Goal: Find specific page/section: Find specific page/section

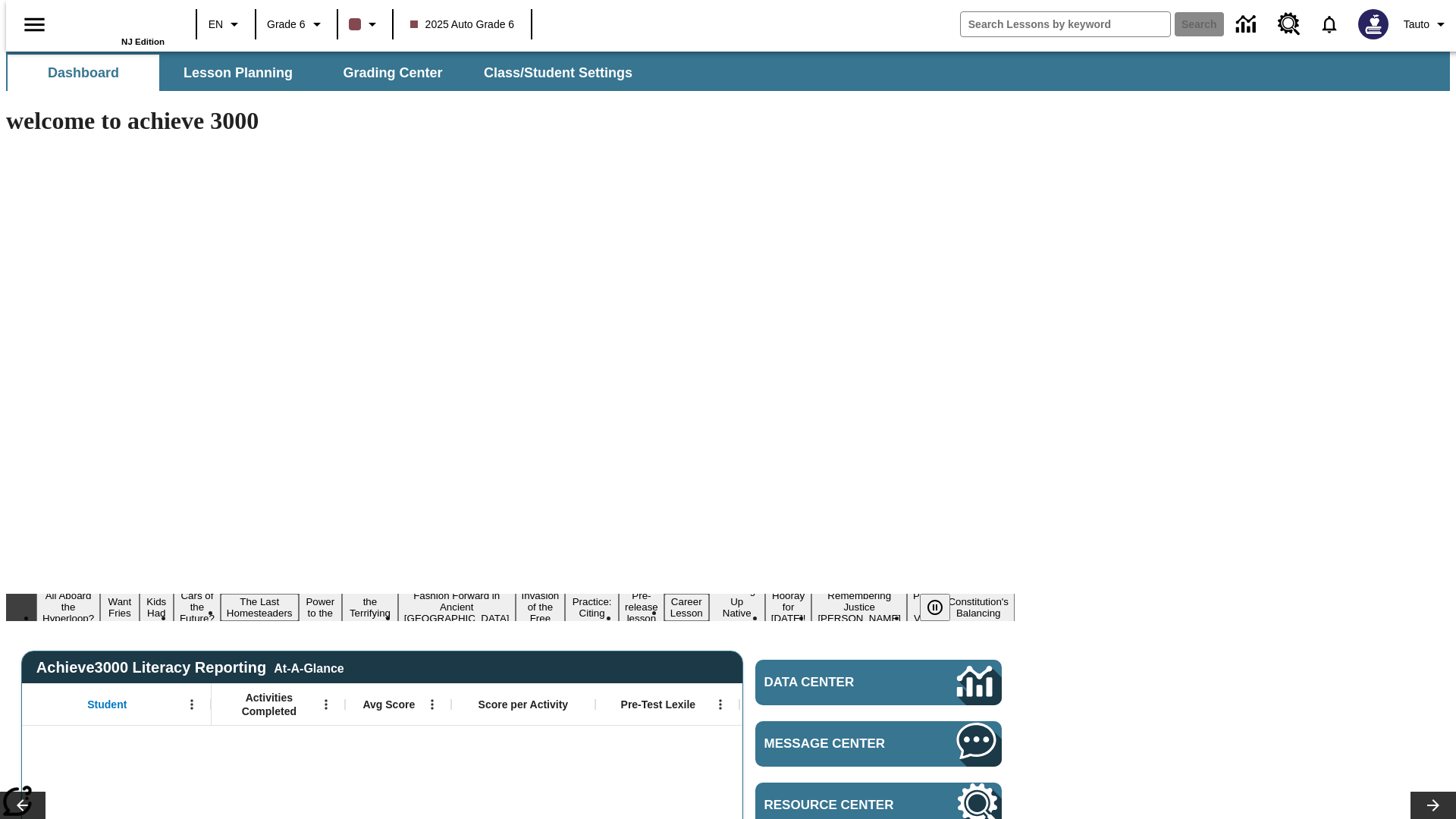
type input "-1"
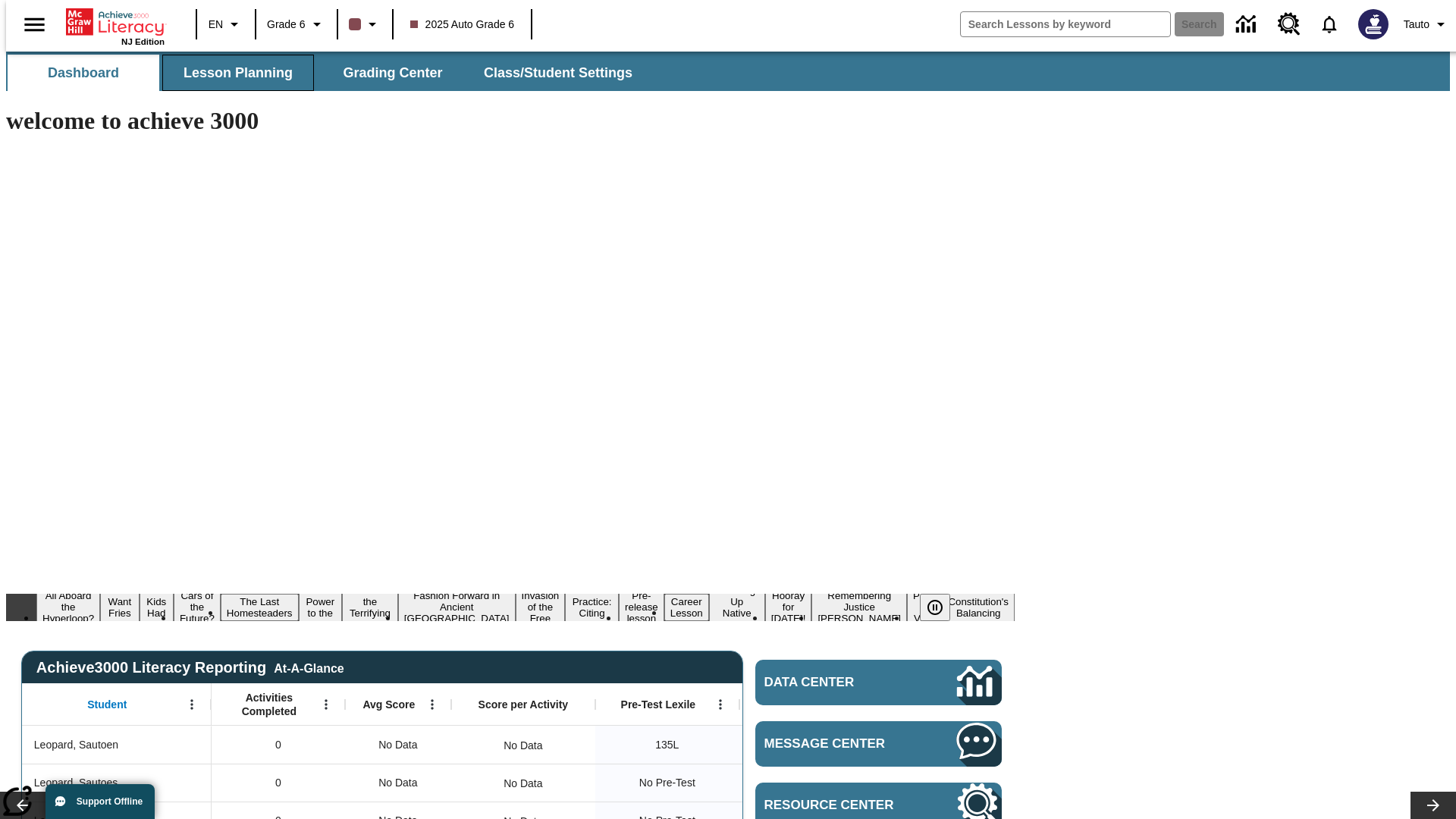
click at [232, 73] on span "Lesson Planning" at bounding box center [238, 73] width 109 height 17
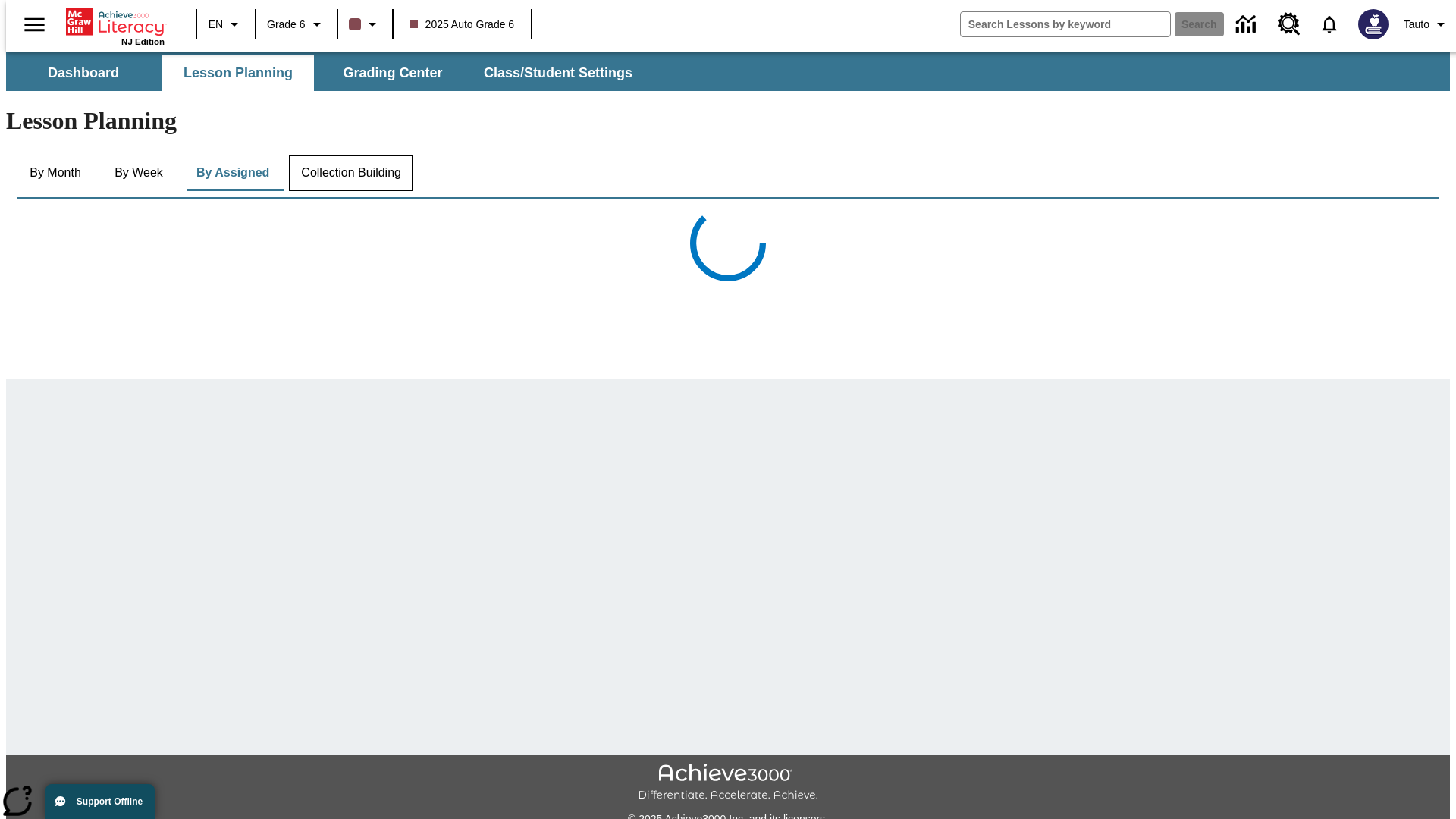
click at [349, 155] on button "Collection Building" at bounding box center [351, 173] width 124 height 36
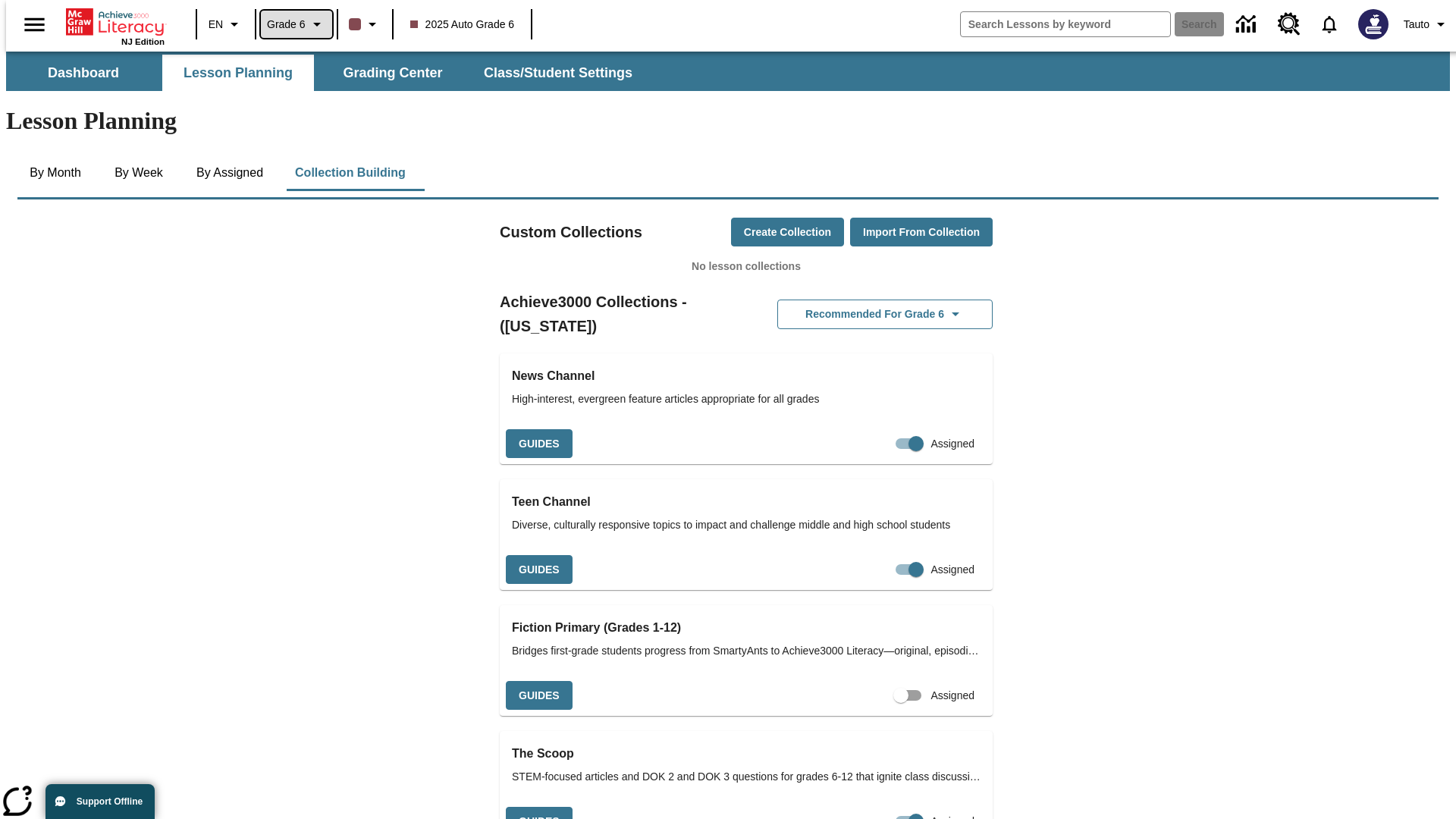
click at [291, 24] on span "Grade 6" at bounding box center [286, 24] width 39 height 16
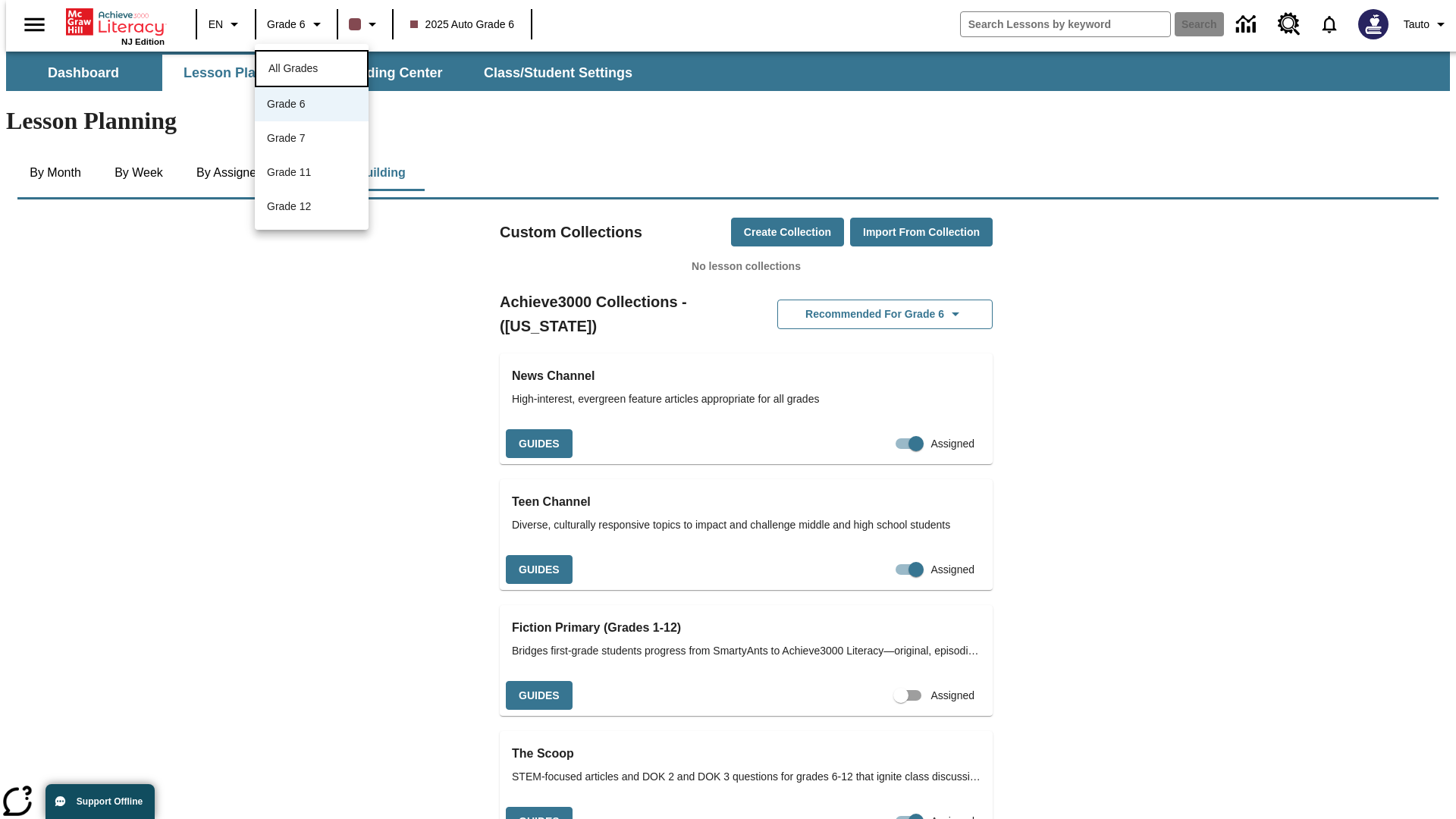
click at [312, 67] on span "All Grades" at bounding box center [293, 68] width 50 height 12
